Goal: Transaction & Acquisition: Purchase product/service

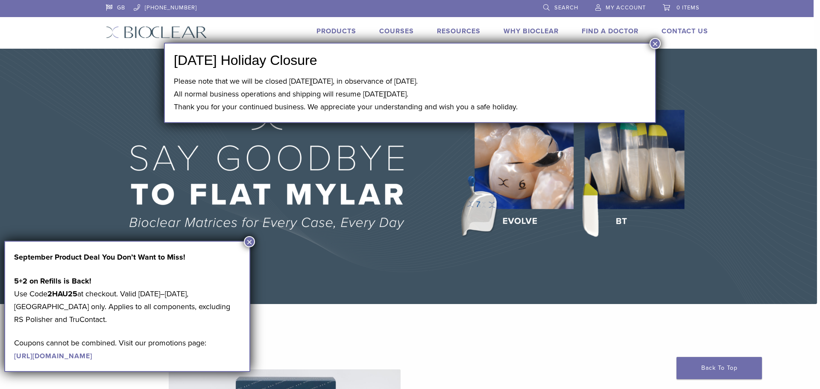
click at [655, 41] on button "×" at bounding box center [654, 43] width 11 height 11
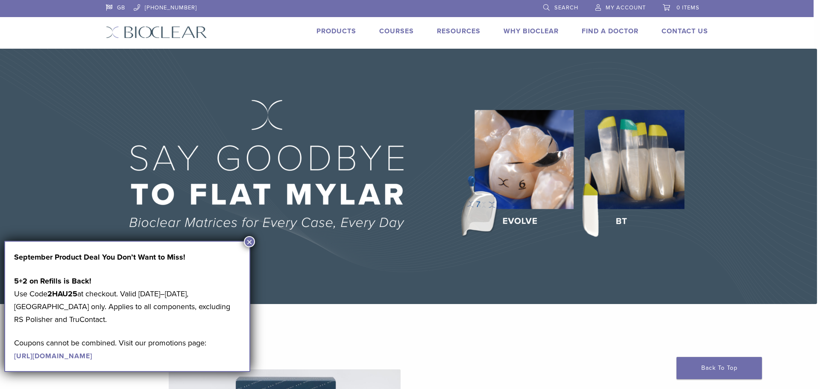
click at [248, 240] on button "×" at bounding box center [249, 241] width 11 height 11
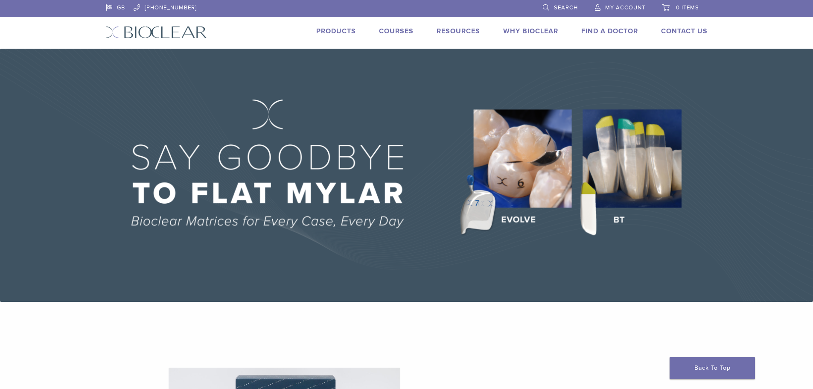
click at [613, 4] on span "My Account" at bounding box center [625, 7] width 40 height 7
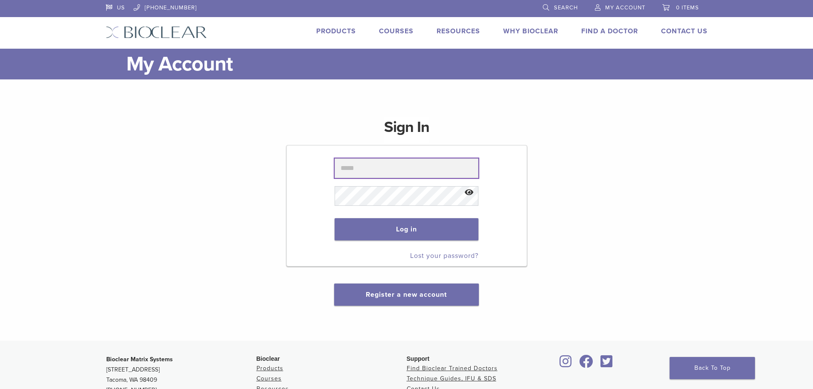
click at [381, 168] on input "text" at bounding box center [407, 168] width 144 height 20
type input "**********"
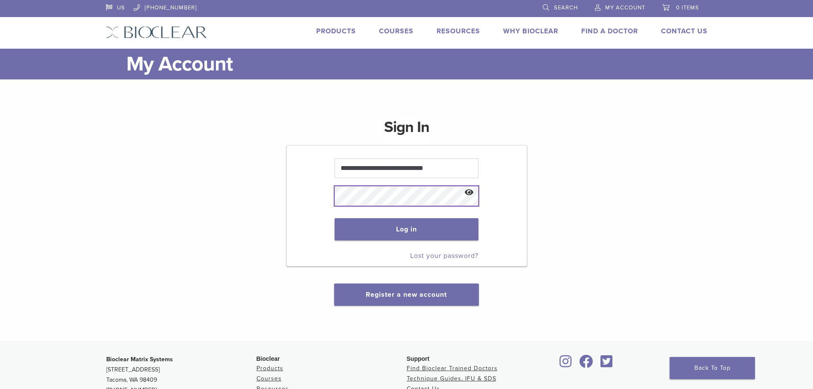
click at [335, 218] on button "Log in" at bounding box center [407, 229] width 144 height 22
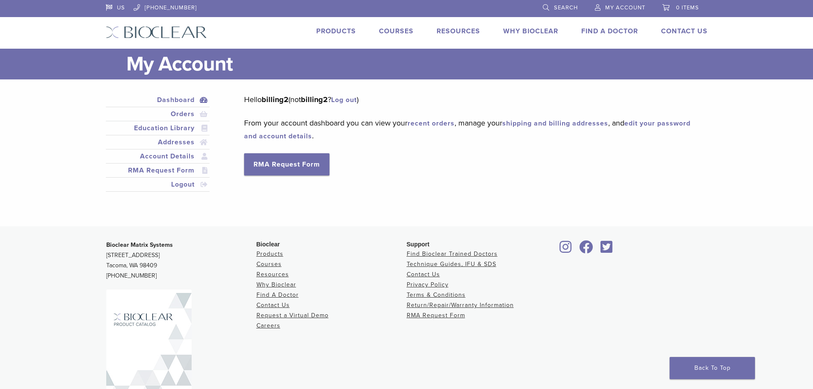
click at [336, 29] on link "Products" at bounding box center [336, 31] width 40 height 9
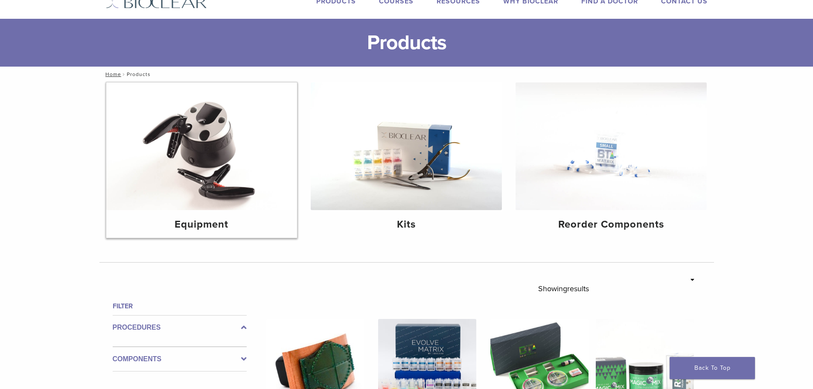
scroll to position [43, 0]
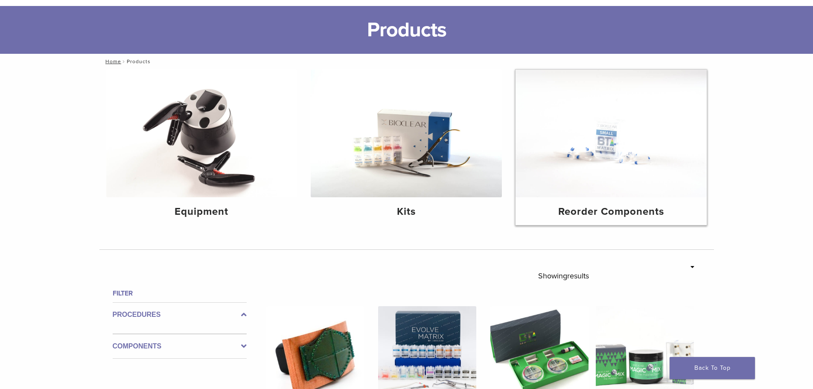
click at [625, 202] on div "Reorder Components" at bounding box center [611, 211] width 191 height 28
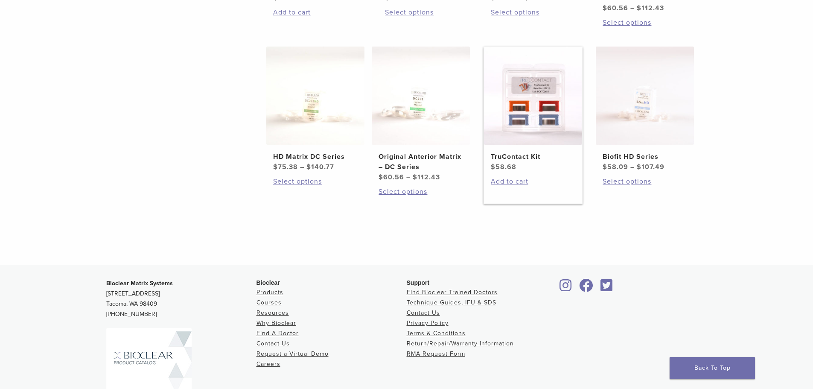
scroll to position [485, 0]
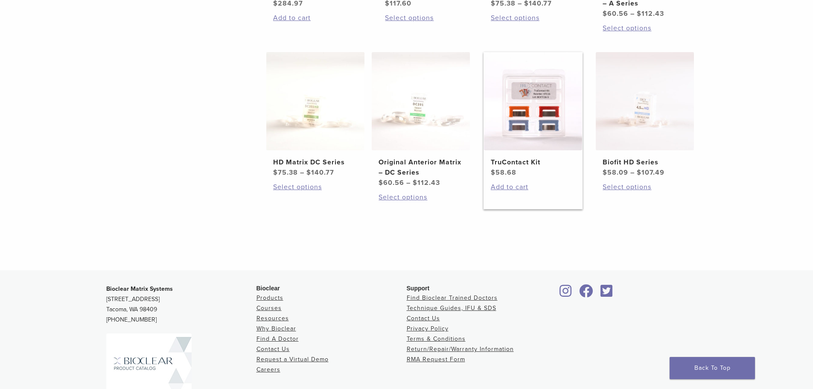
click at [536, 125] on img at bounding box center [533, 101] width 98 height 98
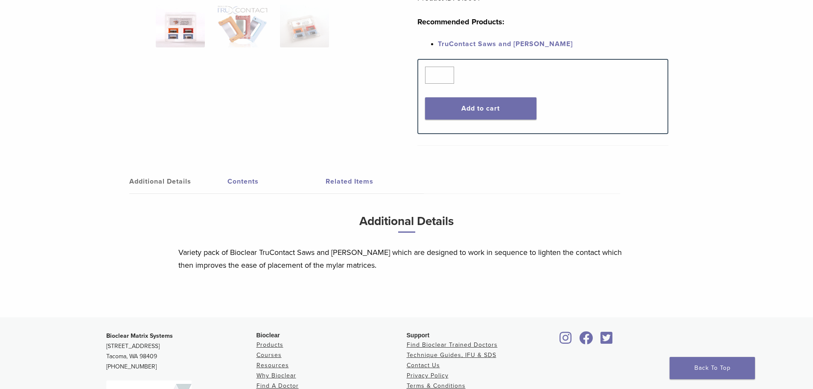
scroll to position [299, 0]
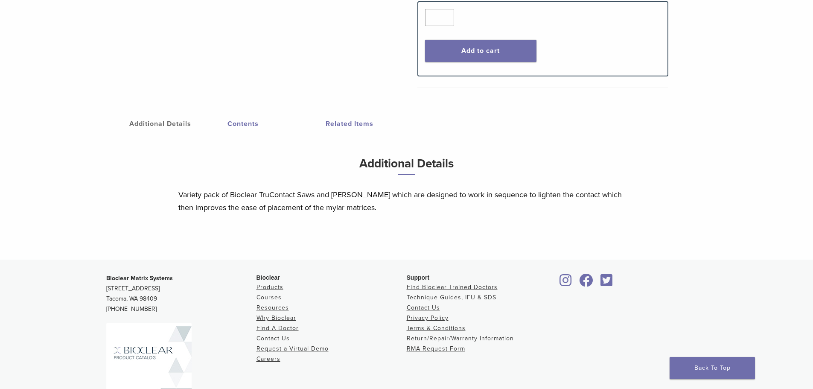
click at [349, 120] on link "Related Items" at bounding box center [375, 124] width 98 height 24
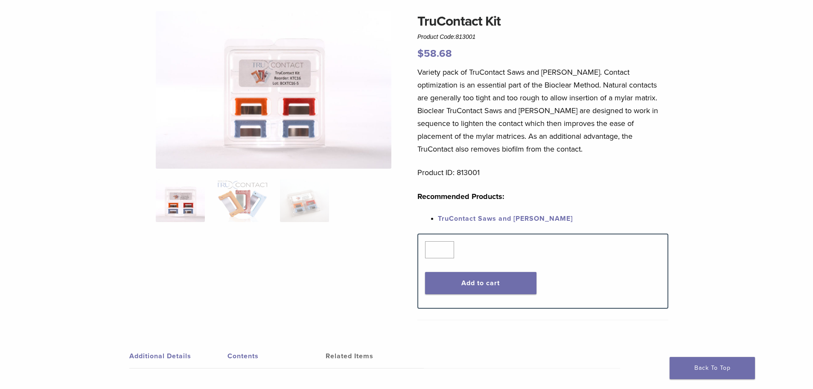
scroll to position [0, 0]
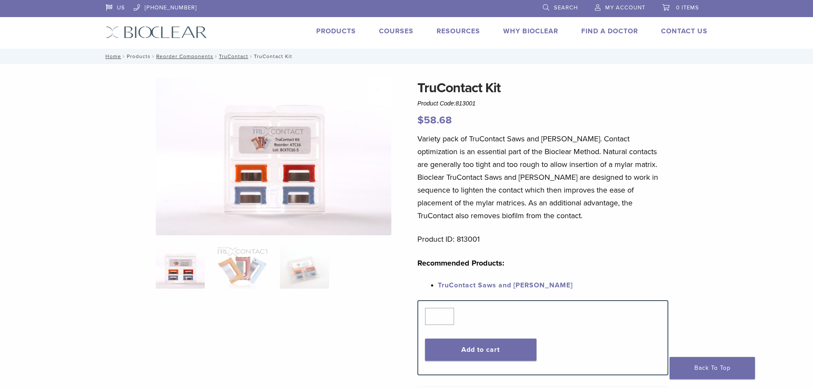
click at [137, 55] on link "Products" at bounding box center [139, 56] width 24 height 6
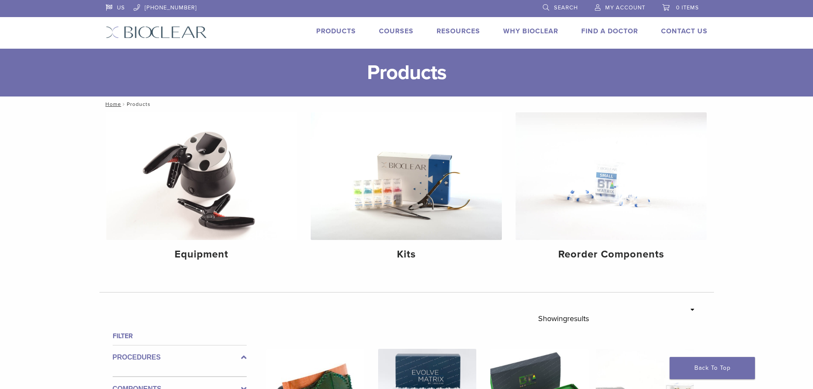
click at [558, 6] on span "Search" at bounding box center [566, 7] width 24 height 7
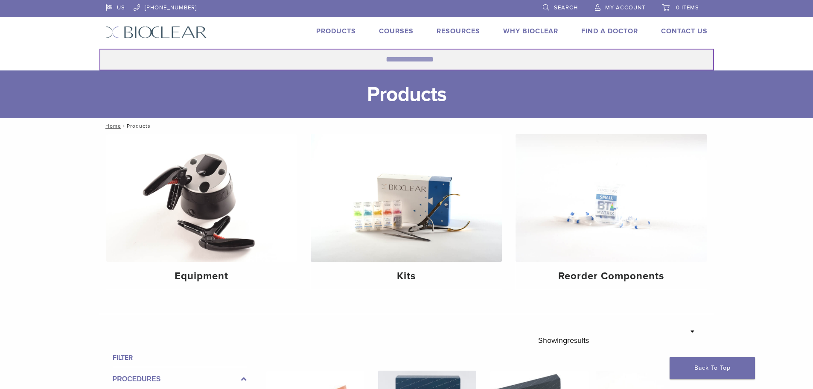
click at [410, 60] on input "Search for:" at bounding box center [406, 60] width 615 height 22
type input "****"
click at [99, 48] on button "Search" at bounding box center [99, 48] width 0 height 0
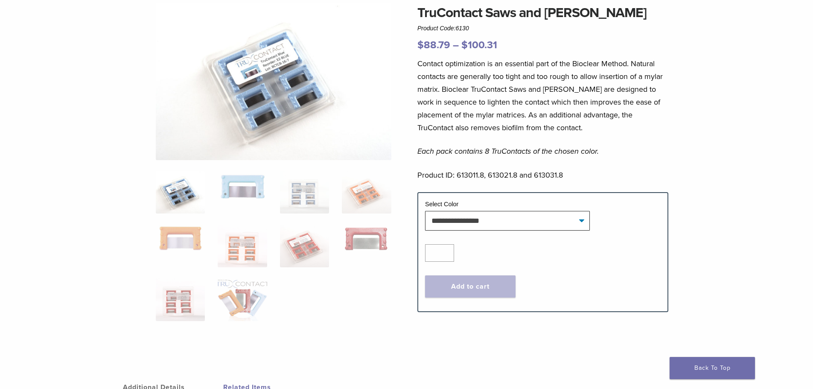
scroll to position [85, 0]
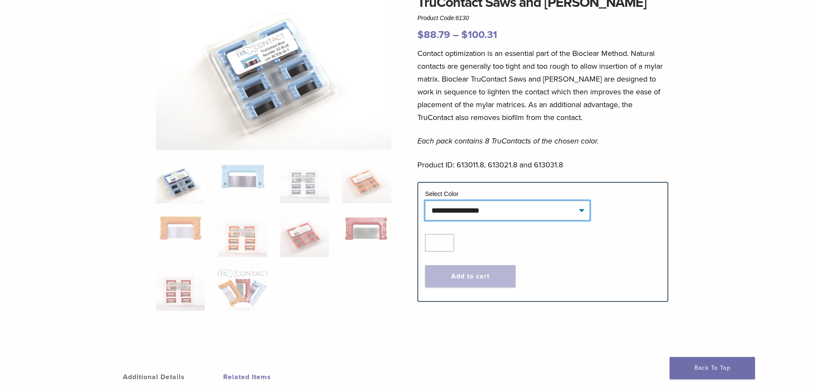
click at [528, 215] on select "**********" at bounding box center [507, 211] width 165 height 20
click at [425, 201] on select "**********" at bounding box center [507, 211] width 165 height 20
select select "****"
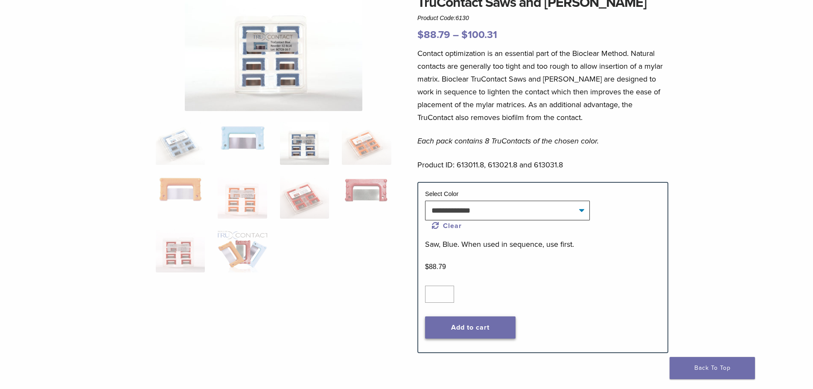
click at [464, 323] on button "Add to cart" at bounding box center [470, 327] width 91 height 22
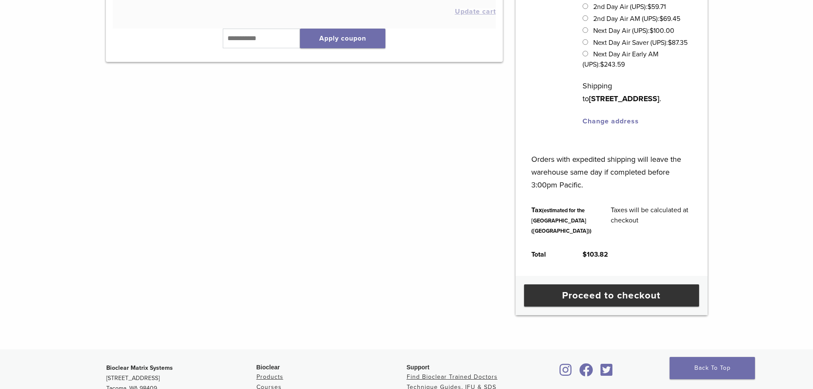
scroll to position [256, 0]
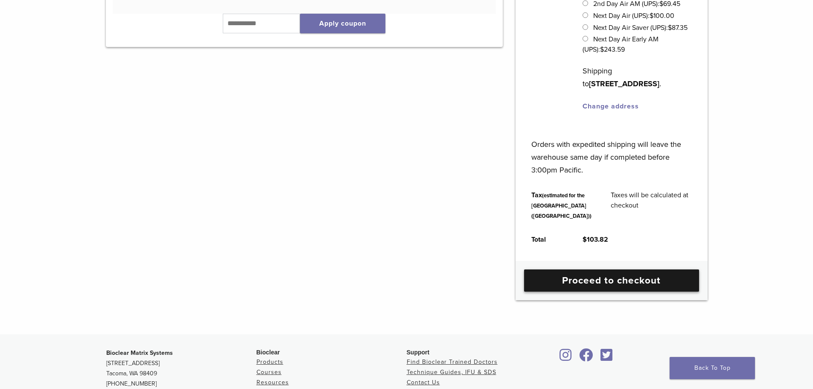
click at [597, 292] on link "Proceed to checkout" at bounding box center [611, 280] width 175 height 22
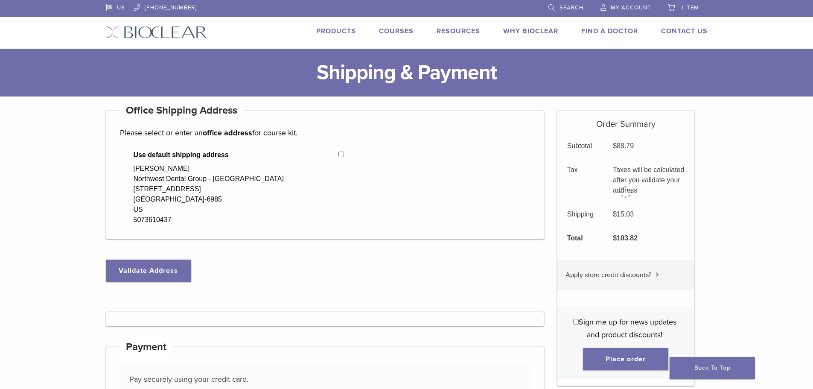
select select "**"
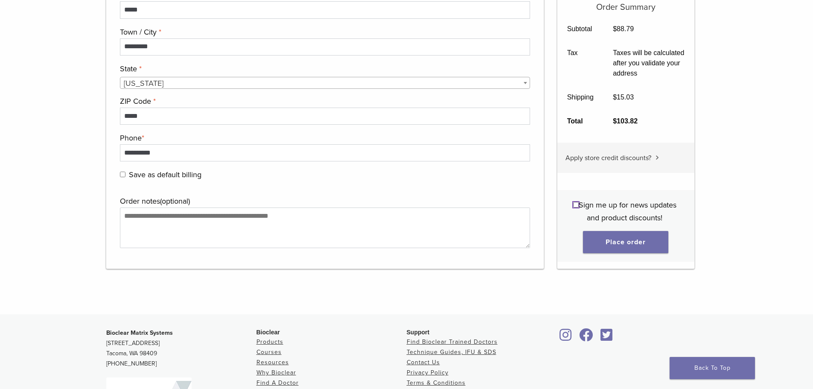
scroll to position [897, 0]
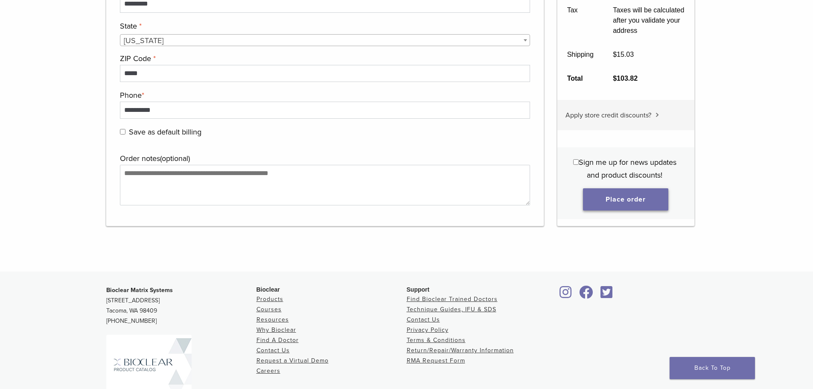
click at [624, 197] on button "Place order" at bounding box center [625, 199] width 85 height 22
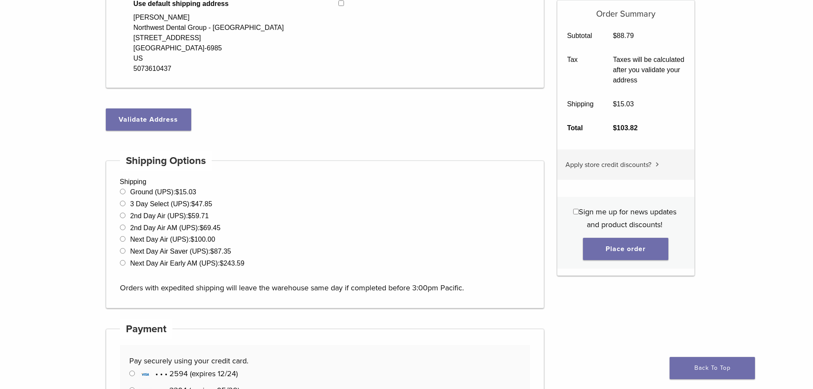
scroll to position [196, 0]
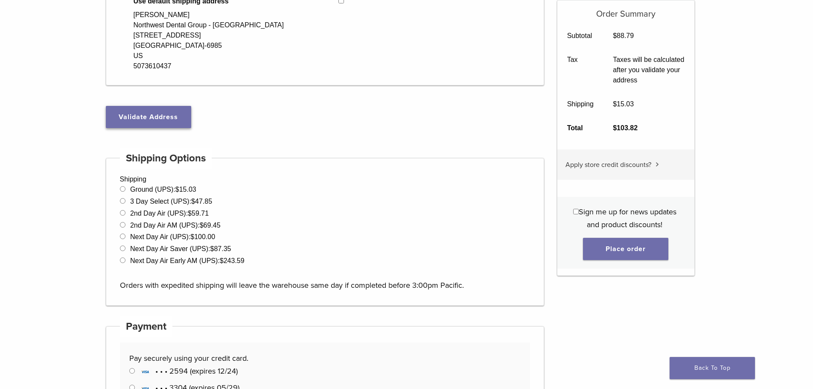
click at [168, 111] on button "Validate Address" at bounding box center [148, 117] width 85 height 22
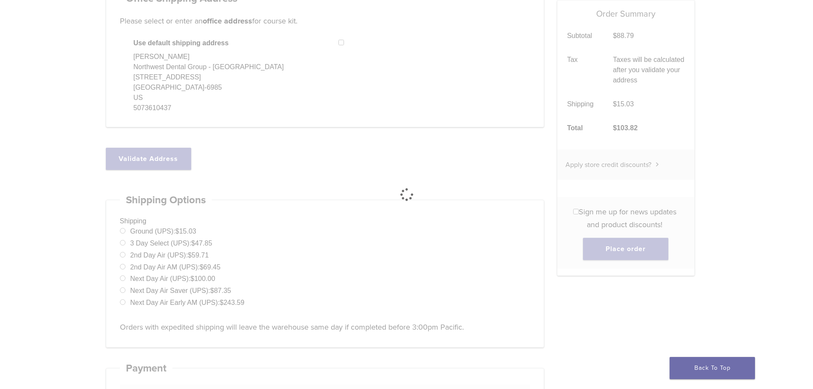
select select "**"
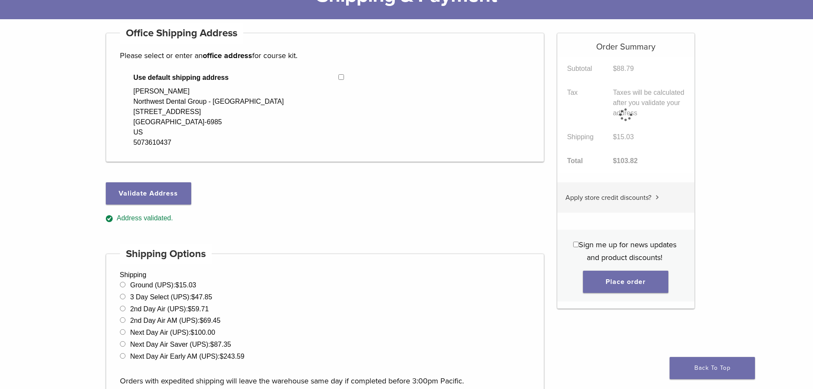
scroll to position [26, 0]
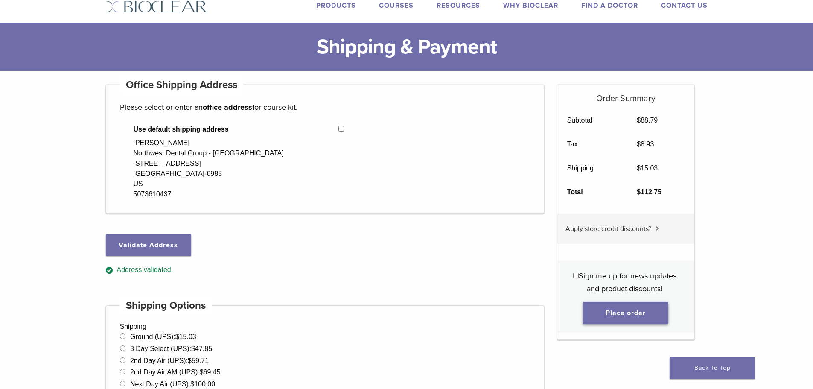
click at [633, 317] on button "Place order" at bounding box center [625, 313] width 85 height 22
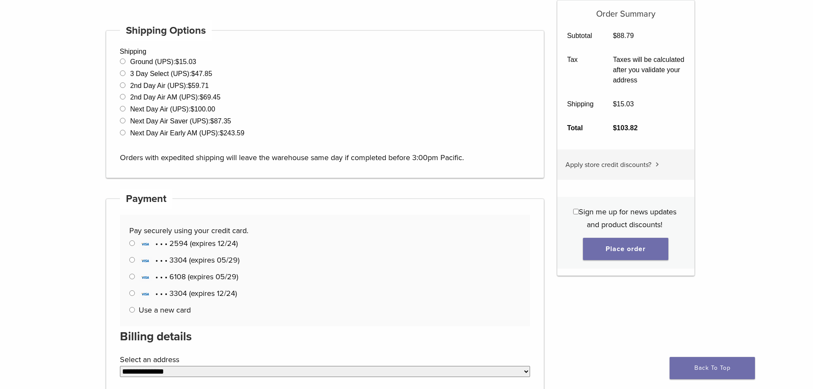
scroll to position [366, 0]
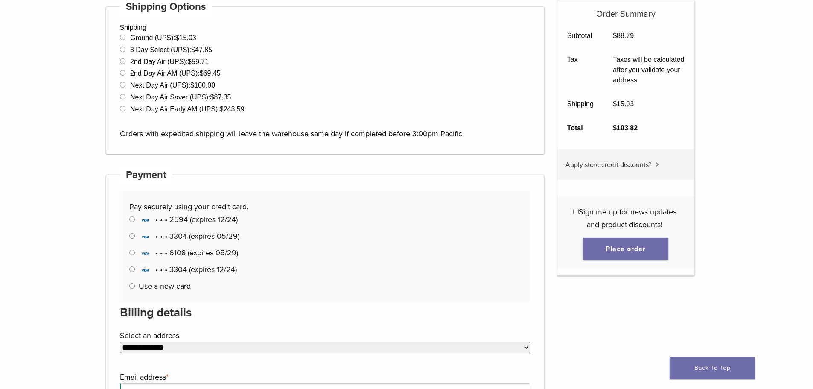
click at [129, 251] on div "Pay securely using your credit card. Manage Payment Methods • • • 2594 (expires…" at bounding box center [325, 246] width 411 height 111
click at [620, 251] on button "Place order" at bounding box center [625, 249] width 85 height 22
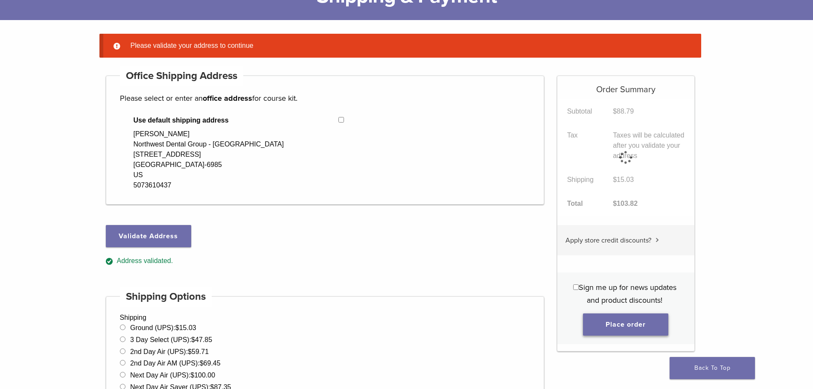
scroll to position [67, 0]
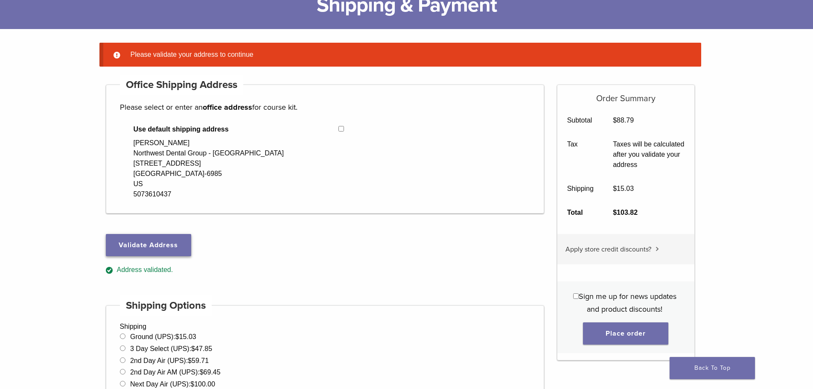
click at [155, 246] on button "Validate Address" at bounding box center [148, 245] width 85 height 22
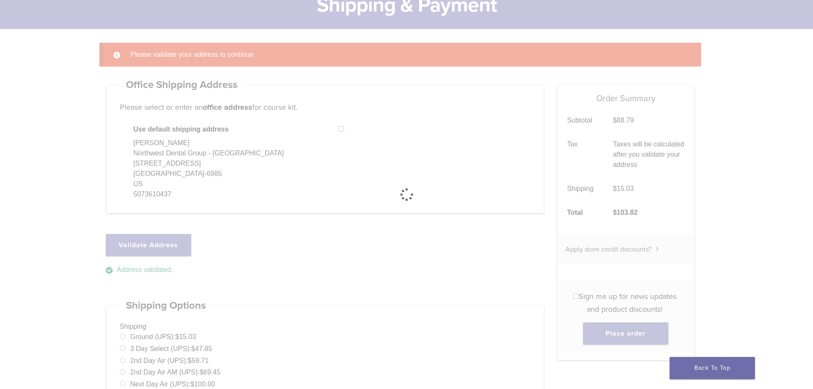
select select "**"
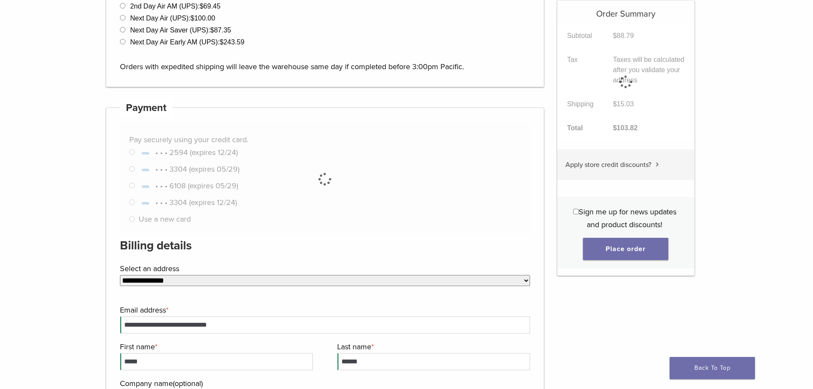
scroll to position [409, 0]
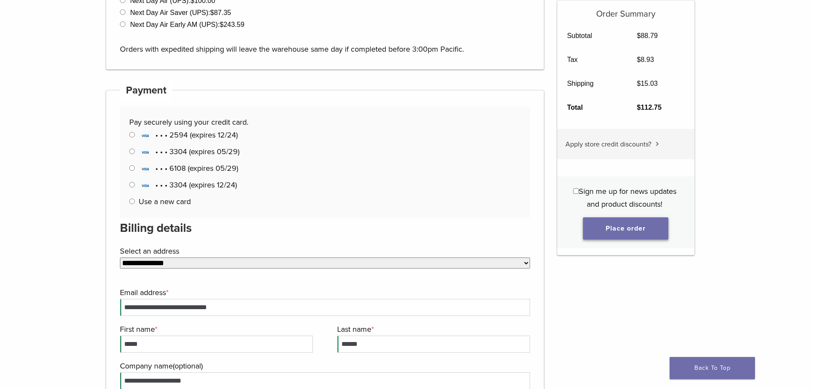
click at [615, 227] on button "Place order" at bounding box center [625, 228] width 85 height 22
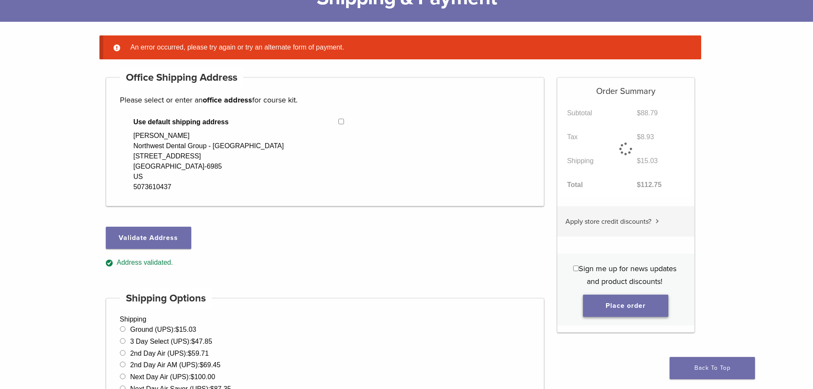
scroll to position [67, 0]
